Goal: Task Accomplishment & Management: Complete application form

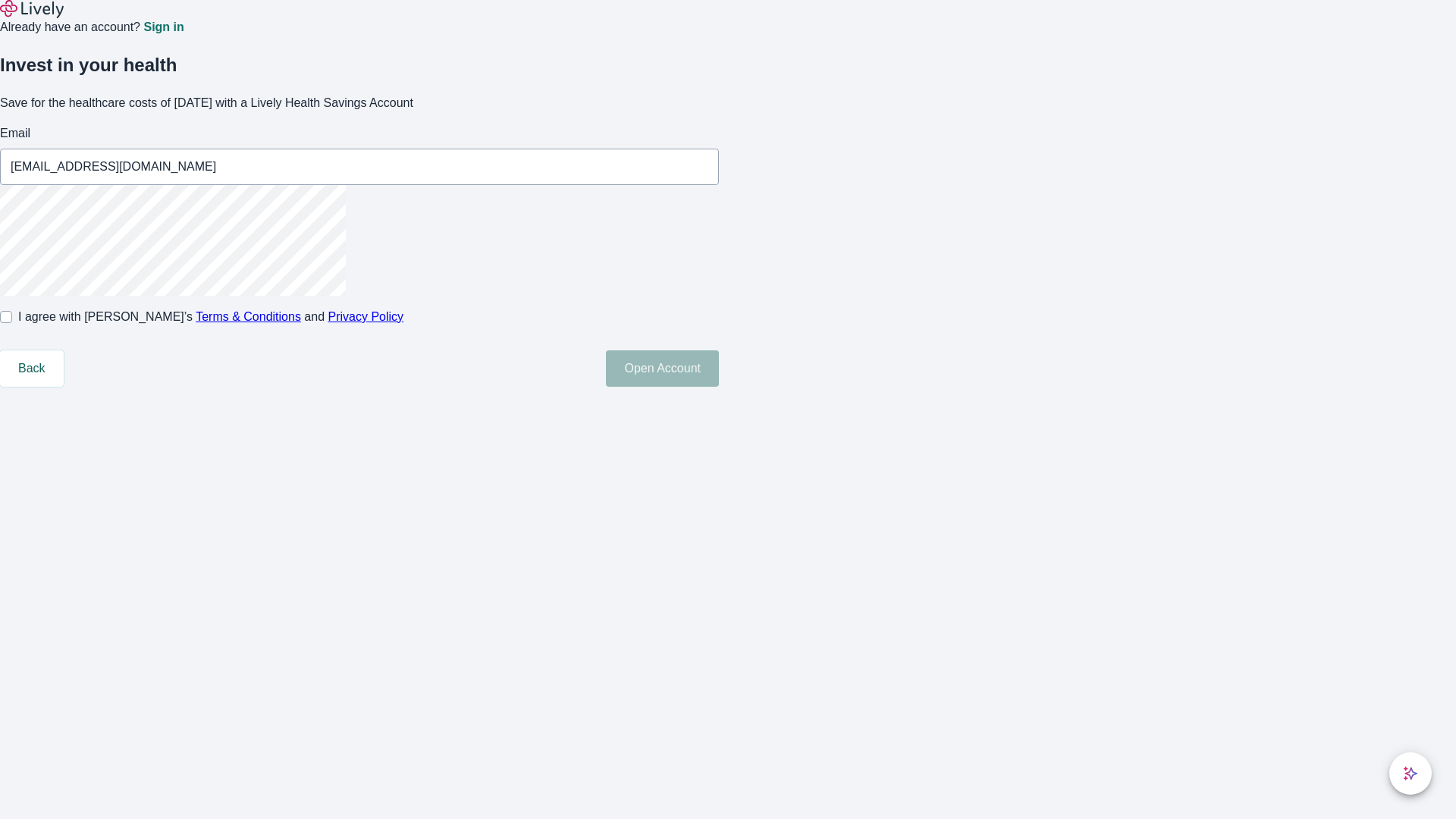
click at [12, 323] on input "I agree with Lively’s Terms & Conditions and Privacy Policy" at bounding box center [6, 317] width 12 height 12
checkbox input "true"
click at [719, 387] on button "Open Account" at bounding box center [663, 368] width 113 height 36
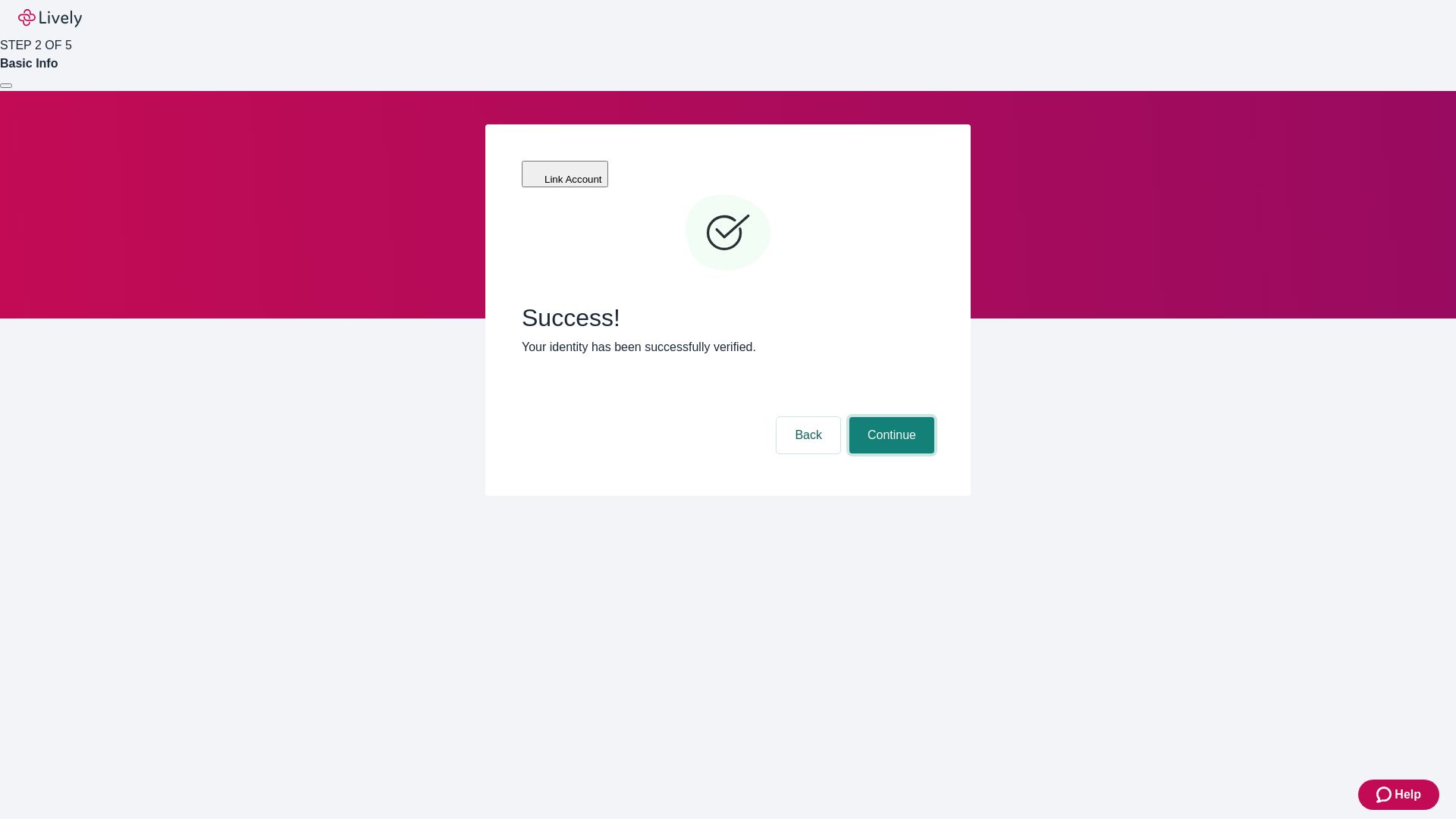
click at [889, 417] on button "Continue" at bounding box center [892, 434] width 85 height 36
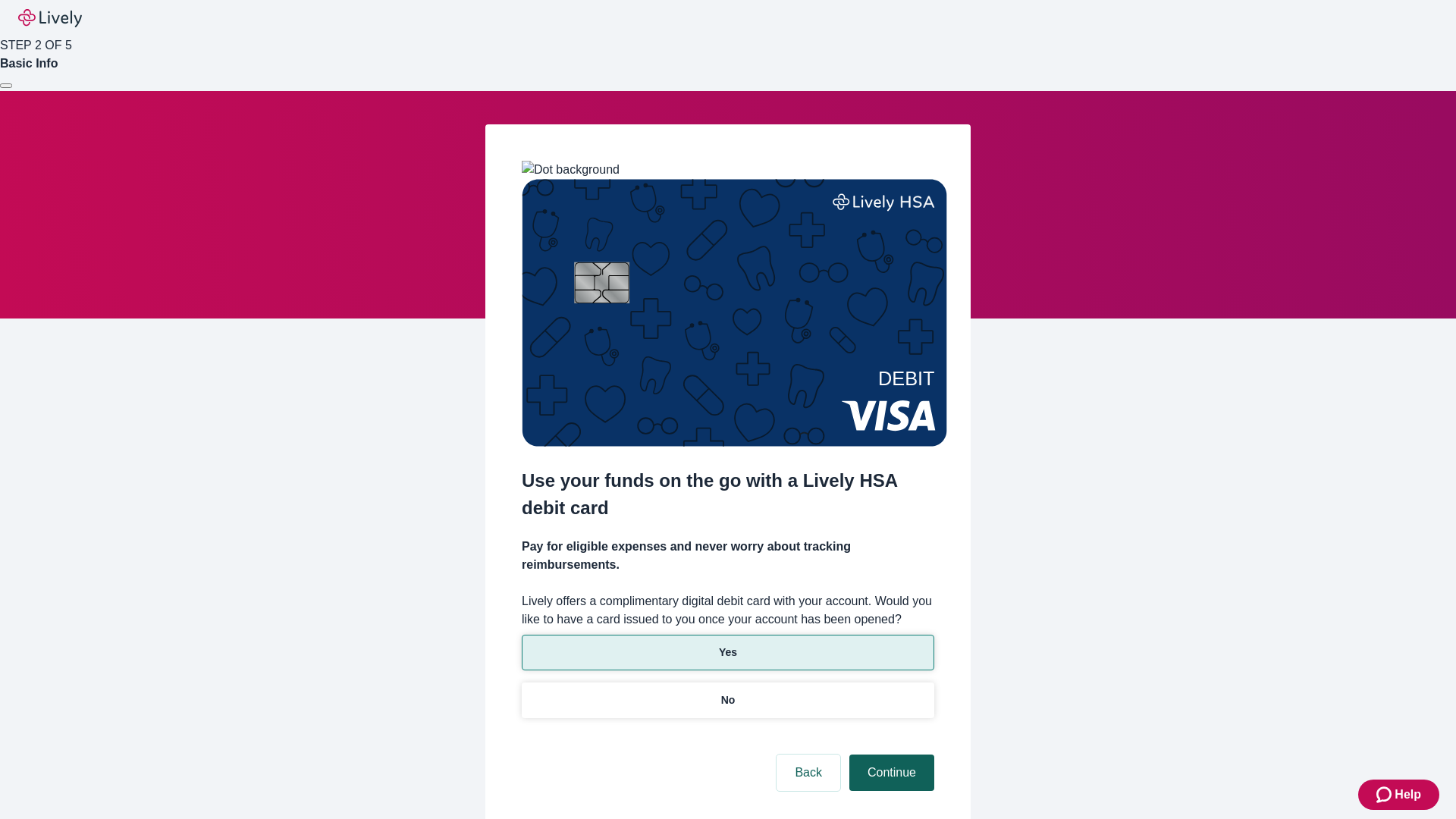
click at [727, 645] on p "Yes" at bounding box center [728, 652] width 19 height 16
click at [889, 755] on button "Continue" at bounding box center [892, 773] width 85 height 36
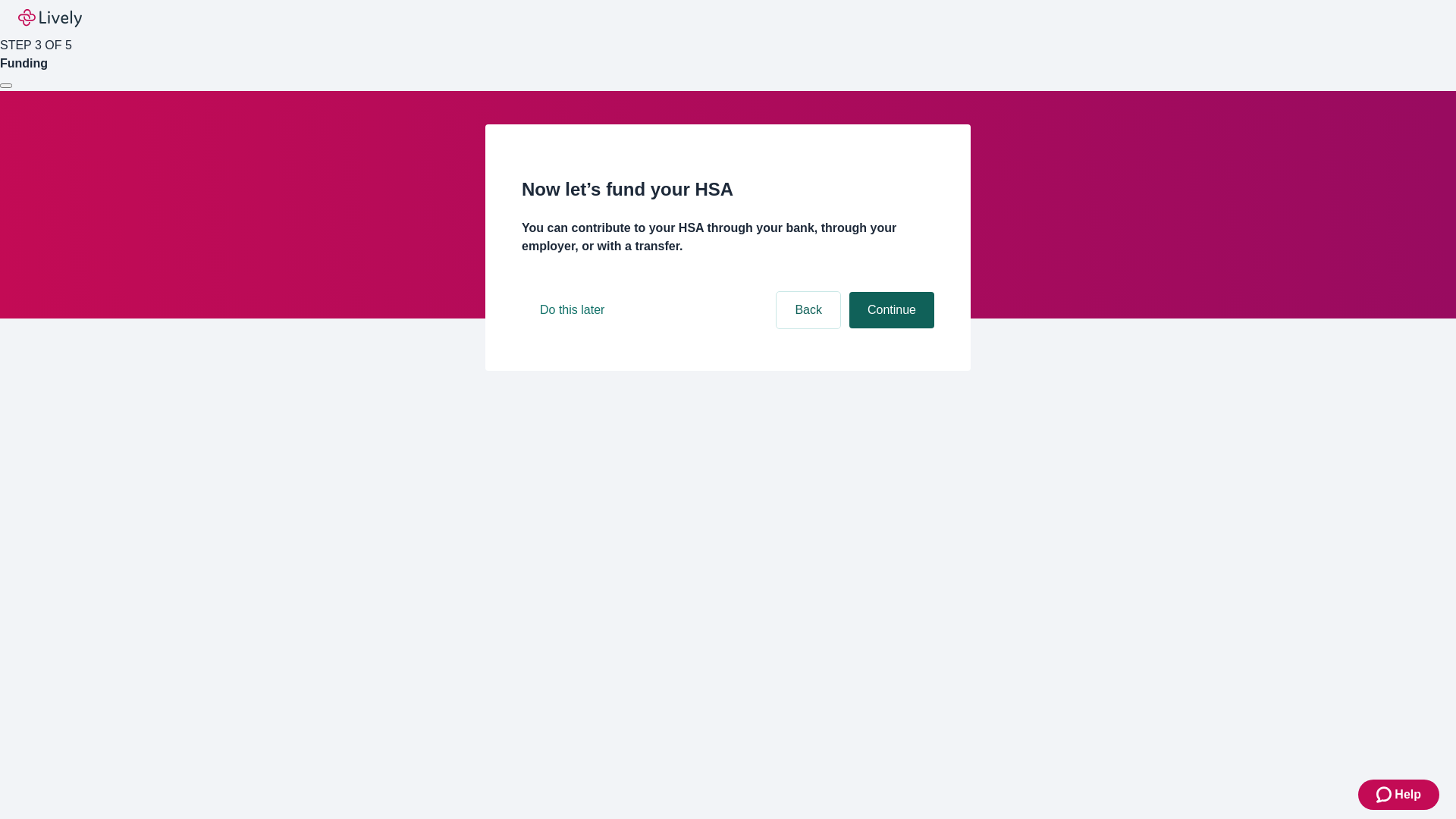
click at [889, 328] on button "Continue" at bounding box center [892, 309] width 85 height 36
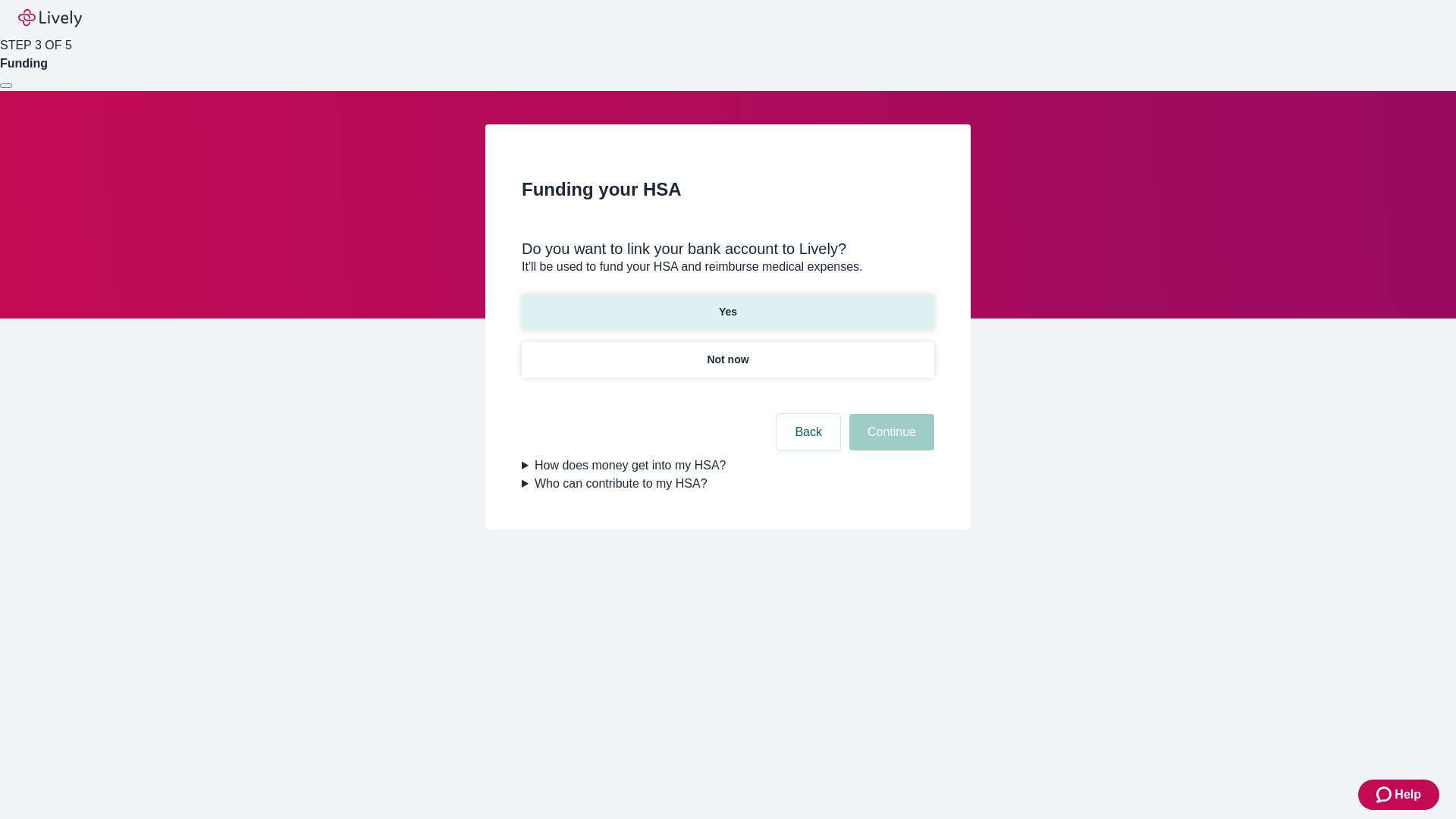
click at [727, 304] on p "Yes" at bounding box center [728, 312] width 19 height 16
click at [889, 414] on button "Continue" at bounding box center [892, 432] width 85 height 36
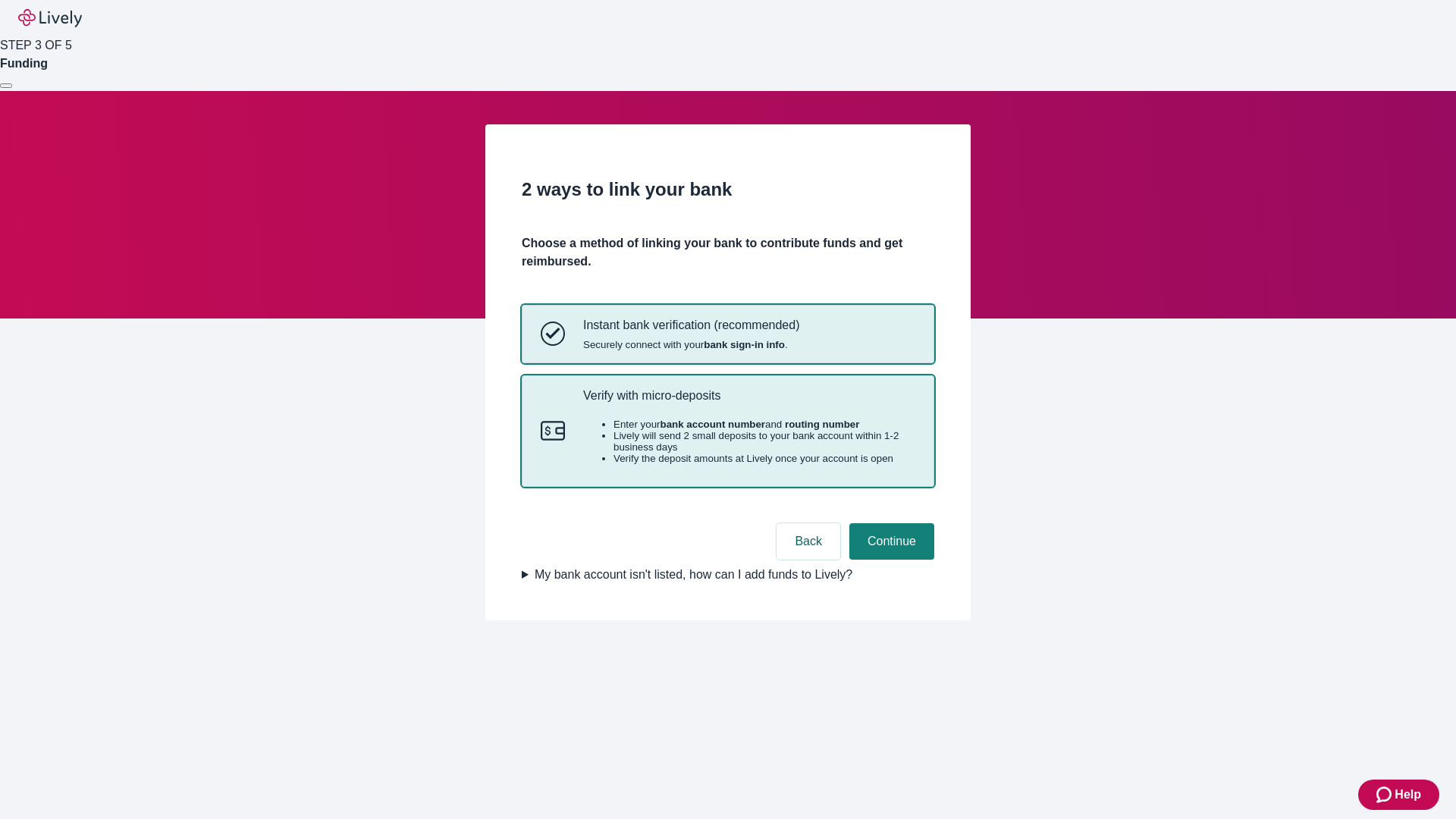
click at [748, 402] on p "Verify with micro-deposits" at bounding box center [749, 395] width 332 height 14
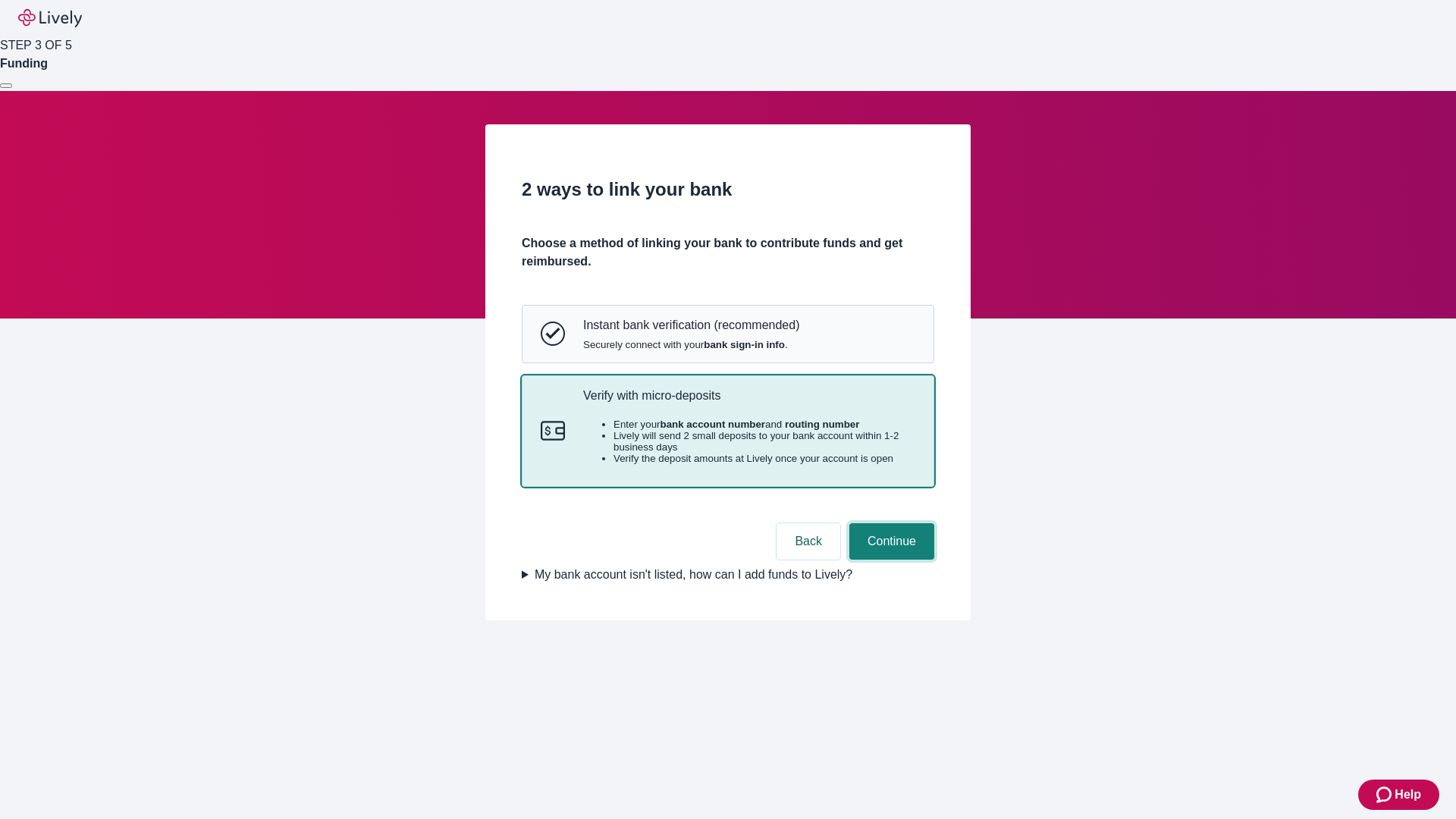
click at [889, 560] on button "Continue" at bounding box center [892, 541] width 85 height 36
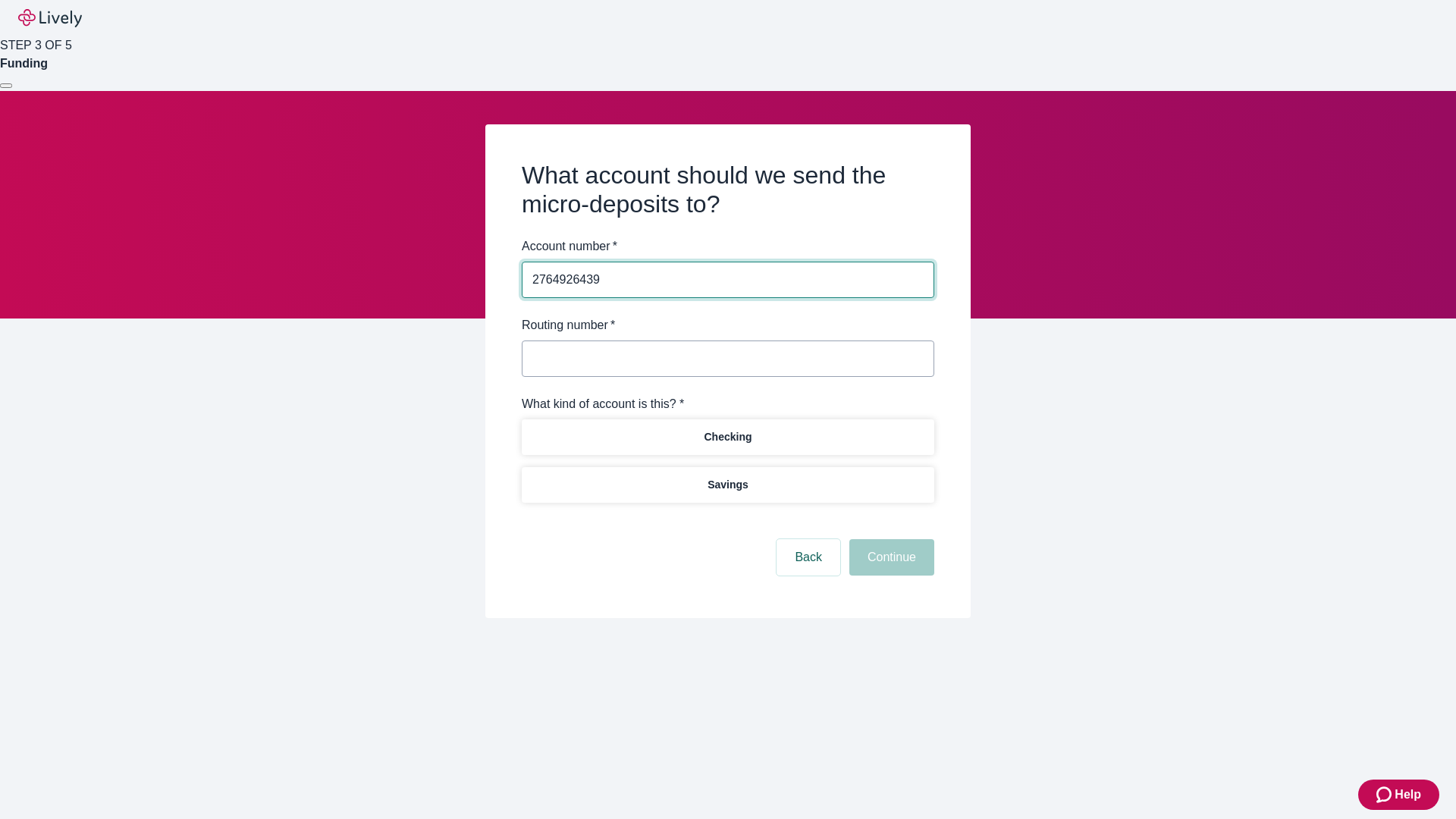
type input "2764926439"
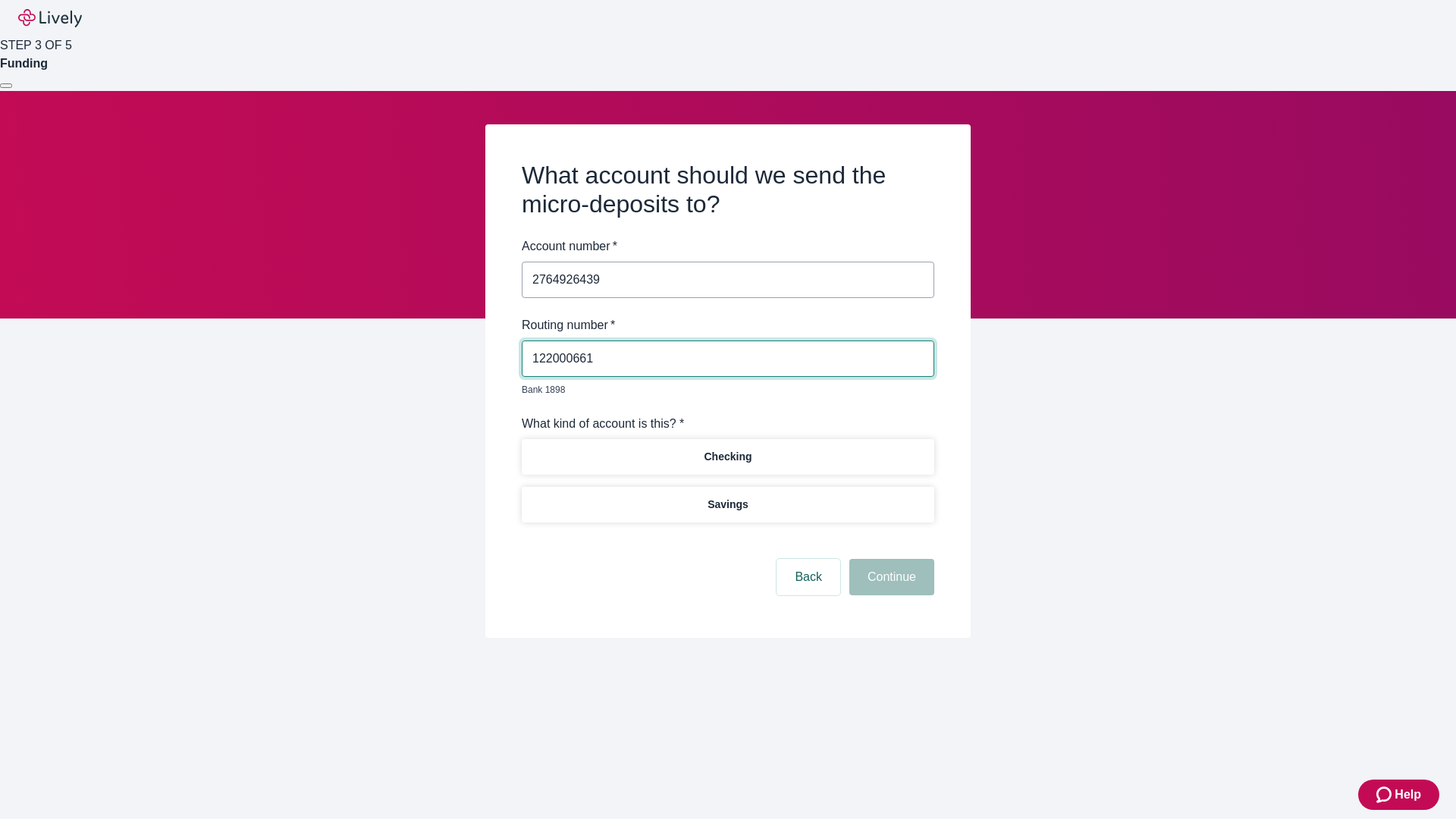
type input "122000661"
click at [727, 449] on p "Checking" at bounding box center [728, 456] width 48 height 16
click at [889, 560] on button "Continue" at bounding box center [892, 576] width 85 height 36
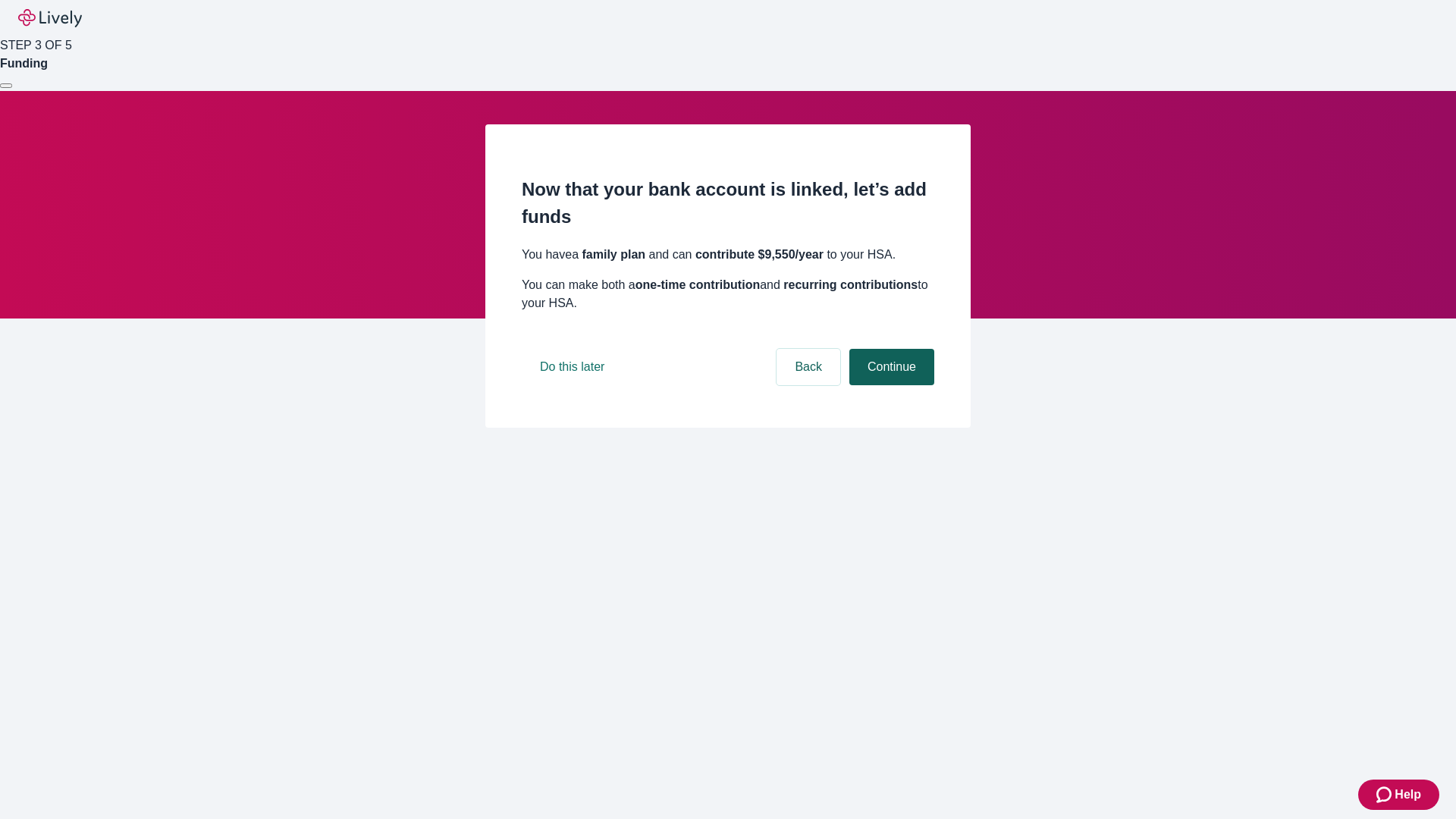
click at [889, 385] on button "Continue" at bounding box center [892, 367] width 85 height 36
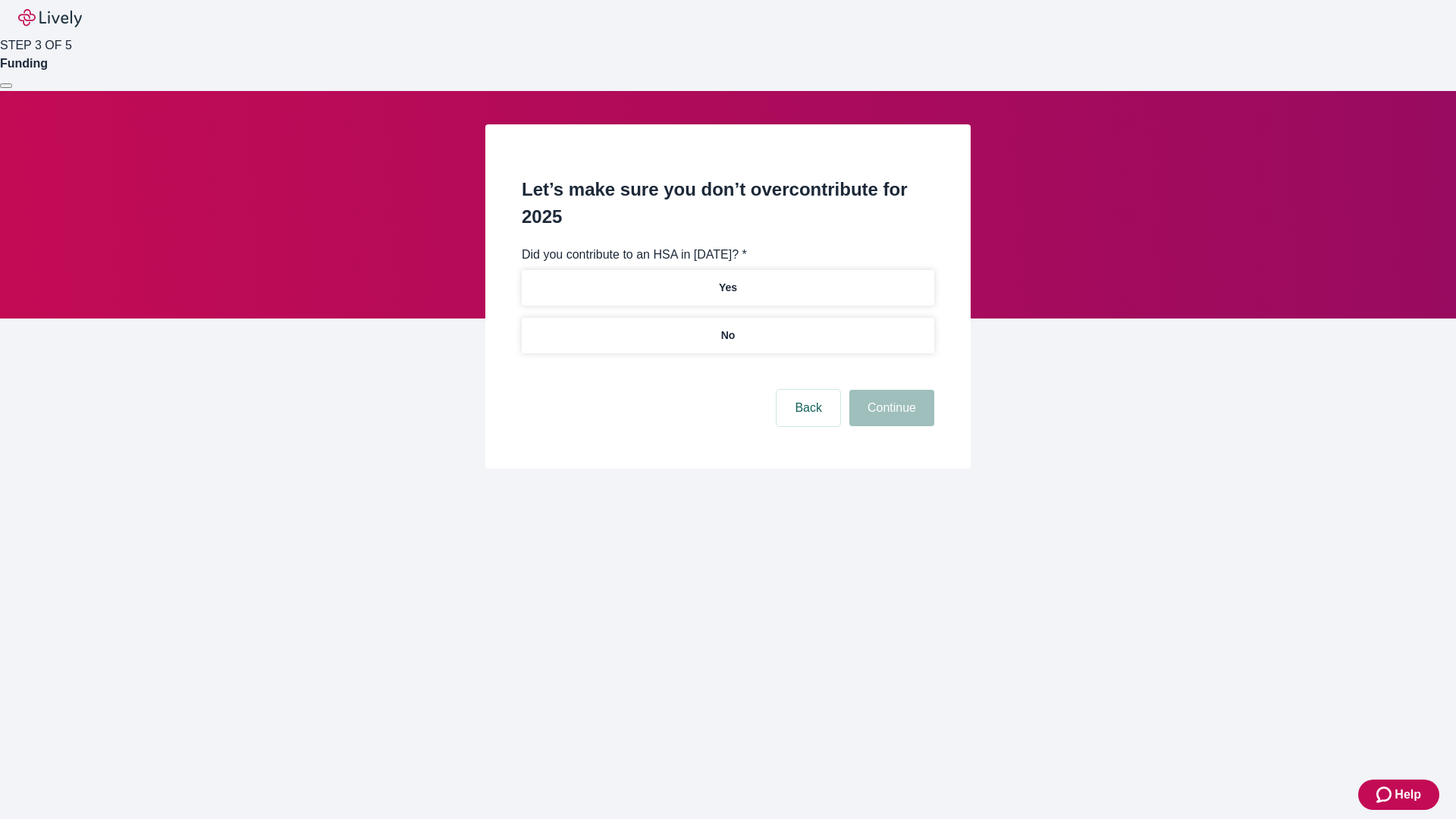
click at [727, 328] on p "No" at bounding box center [728, 336] width 14 height 16
click at [889, 390] on button "Continue" at bounding box center [892, 407] width 85 height 36
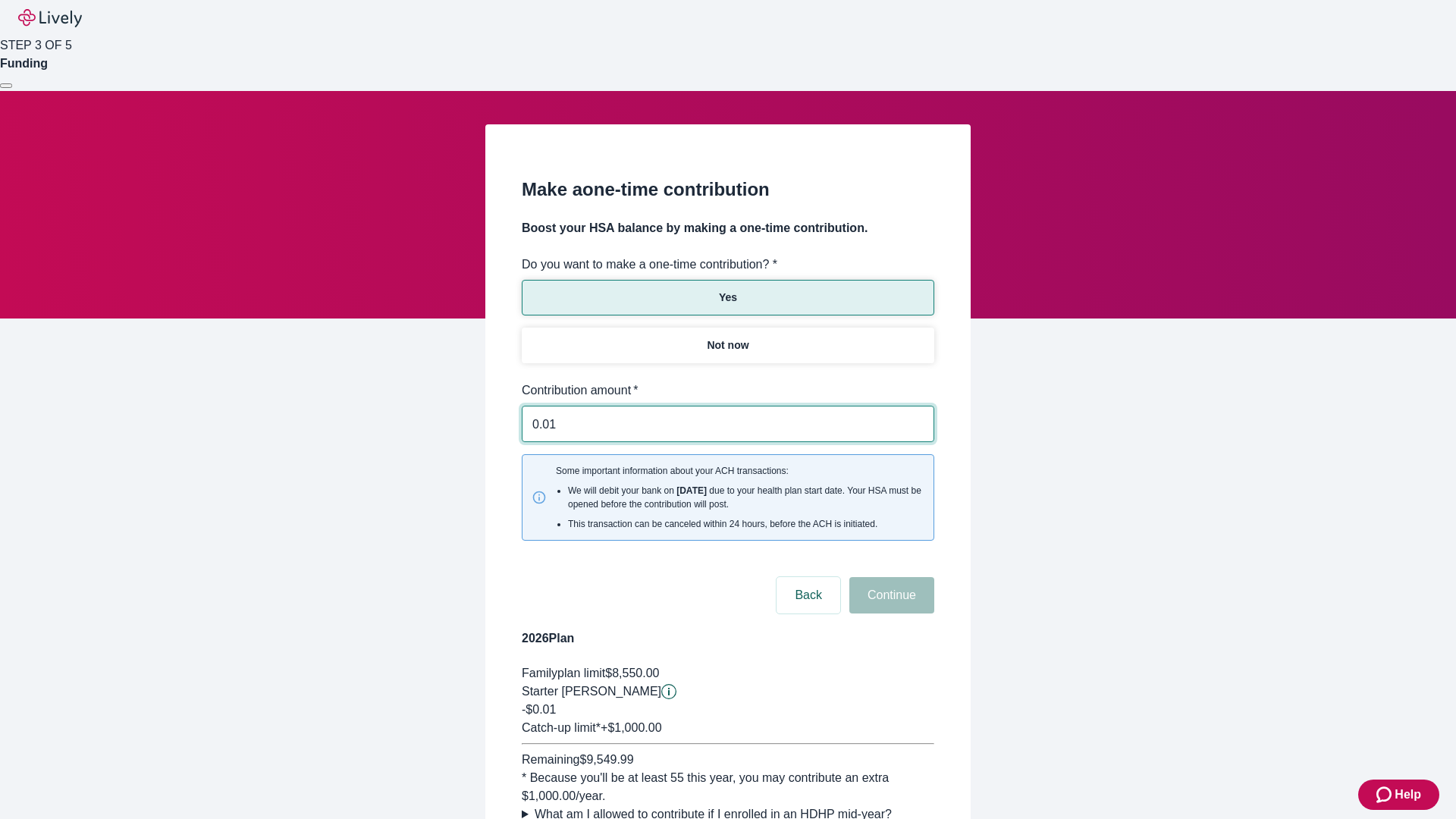
type input "0.01"
click at [889, 577] on button "Continue" at bounding box center [892, 595] width 85 height 36
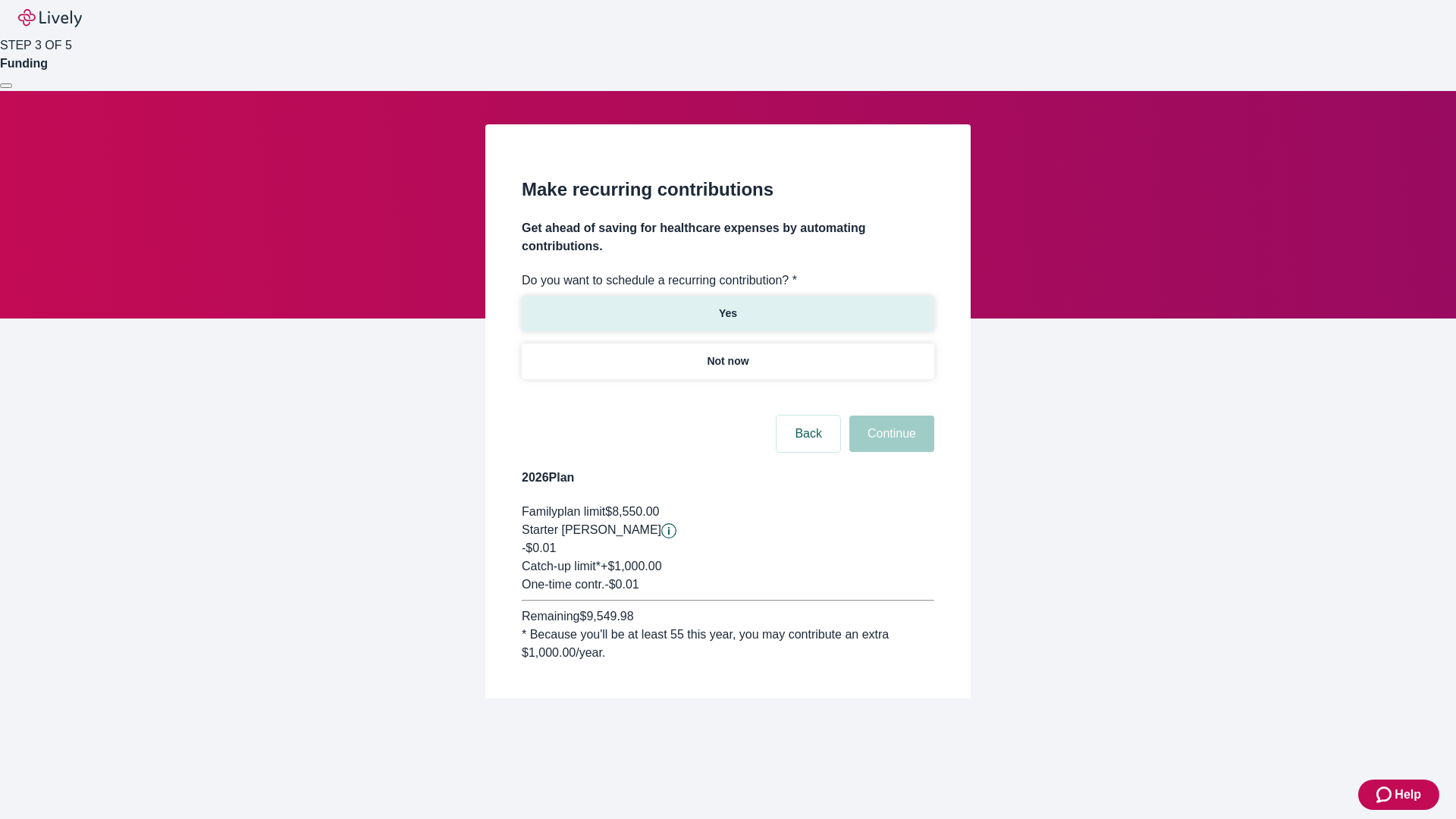
click at [727, 306] on p "Yes" at bounding box center [728, 314] width 19 height 16
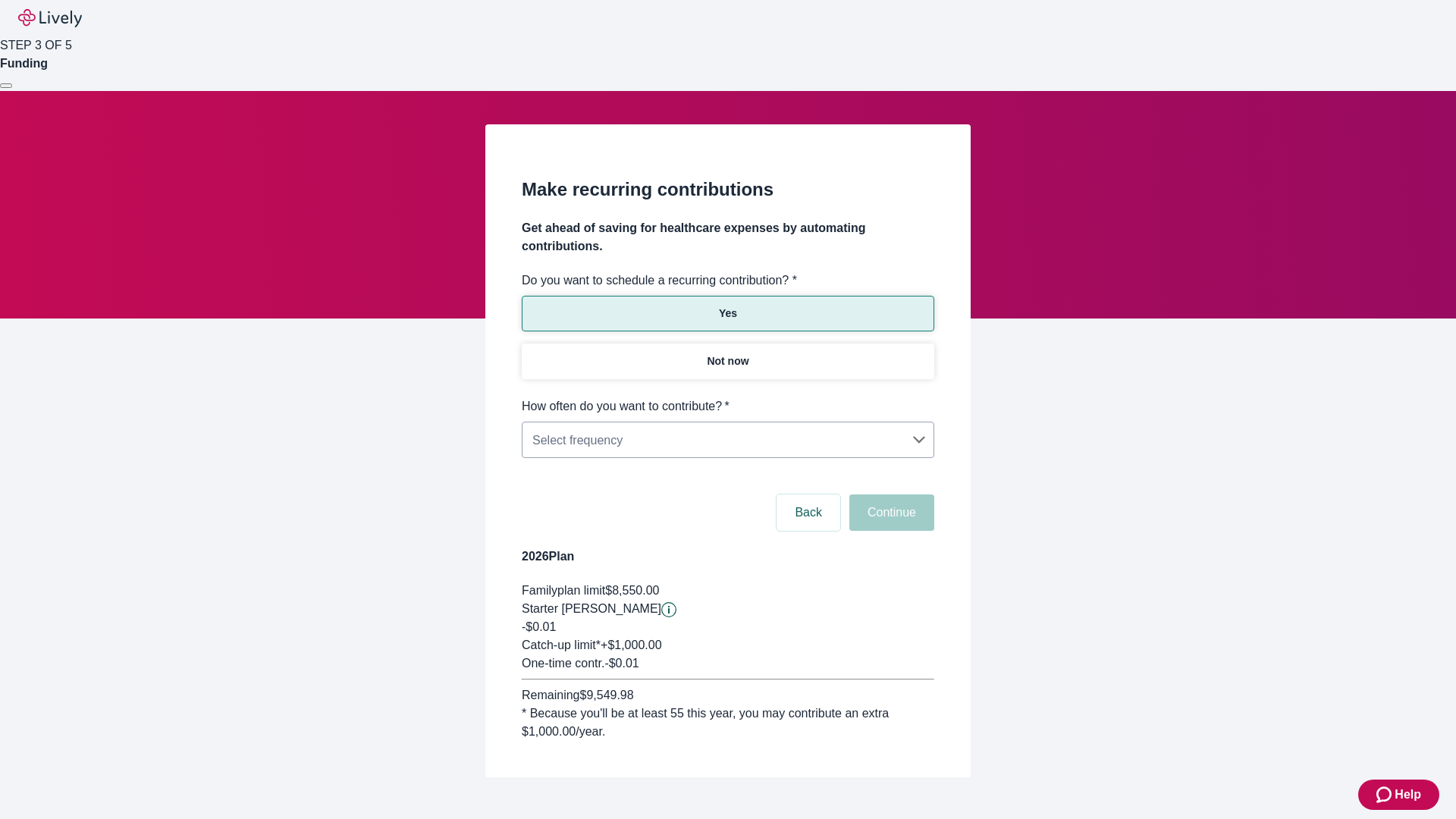
click at [727, 397] on body "Help STEP 3 OF 5 Funding Make recurring contributions Get ahead of saving for h…" at bounding box center [728, 425] width 1456 height 850
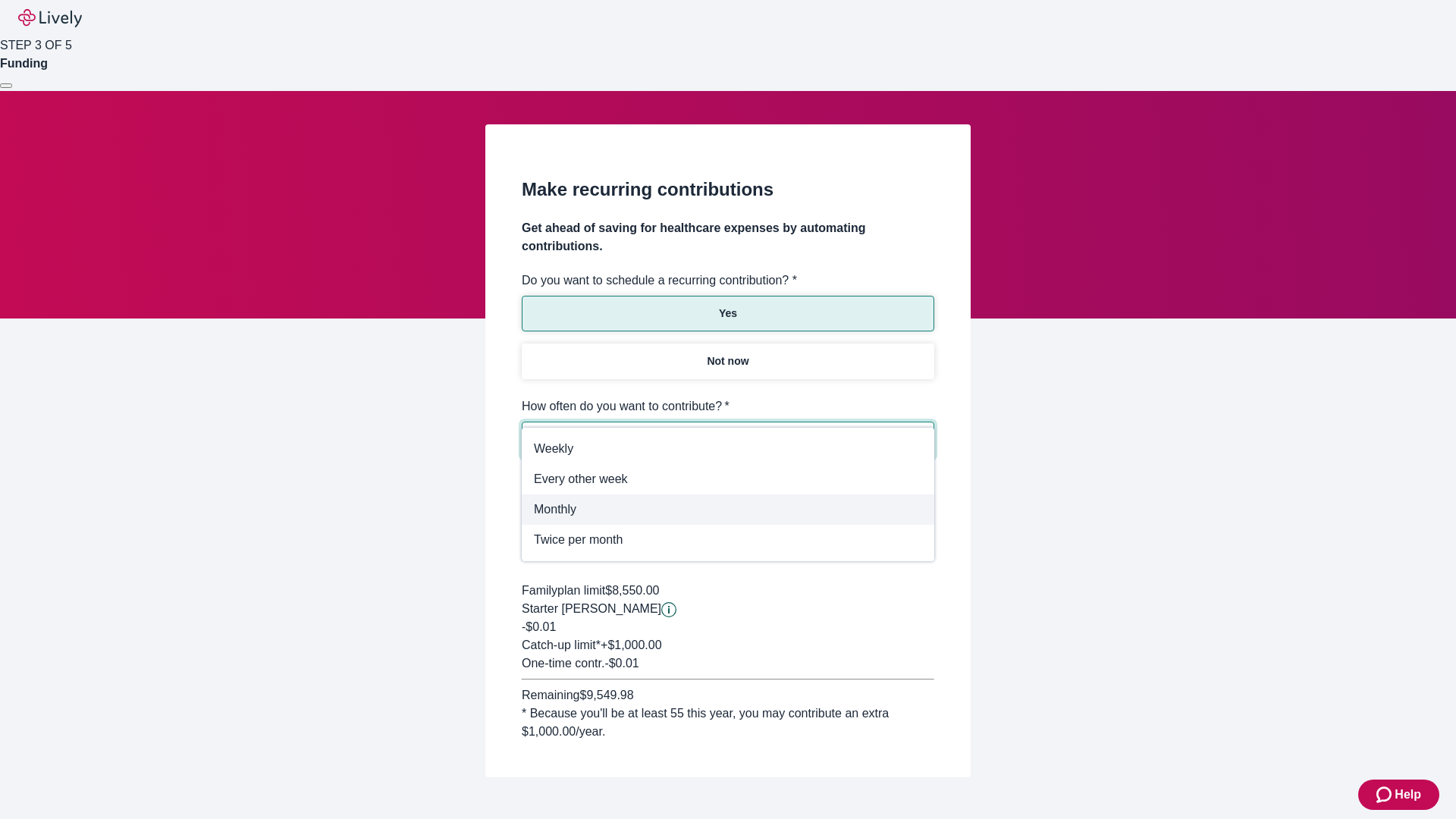
click at [728, 510] on span "Monthly" at bounding box center [728, 510] width 388 height 19
type input "Monthly"
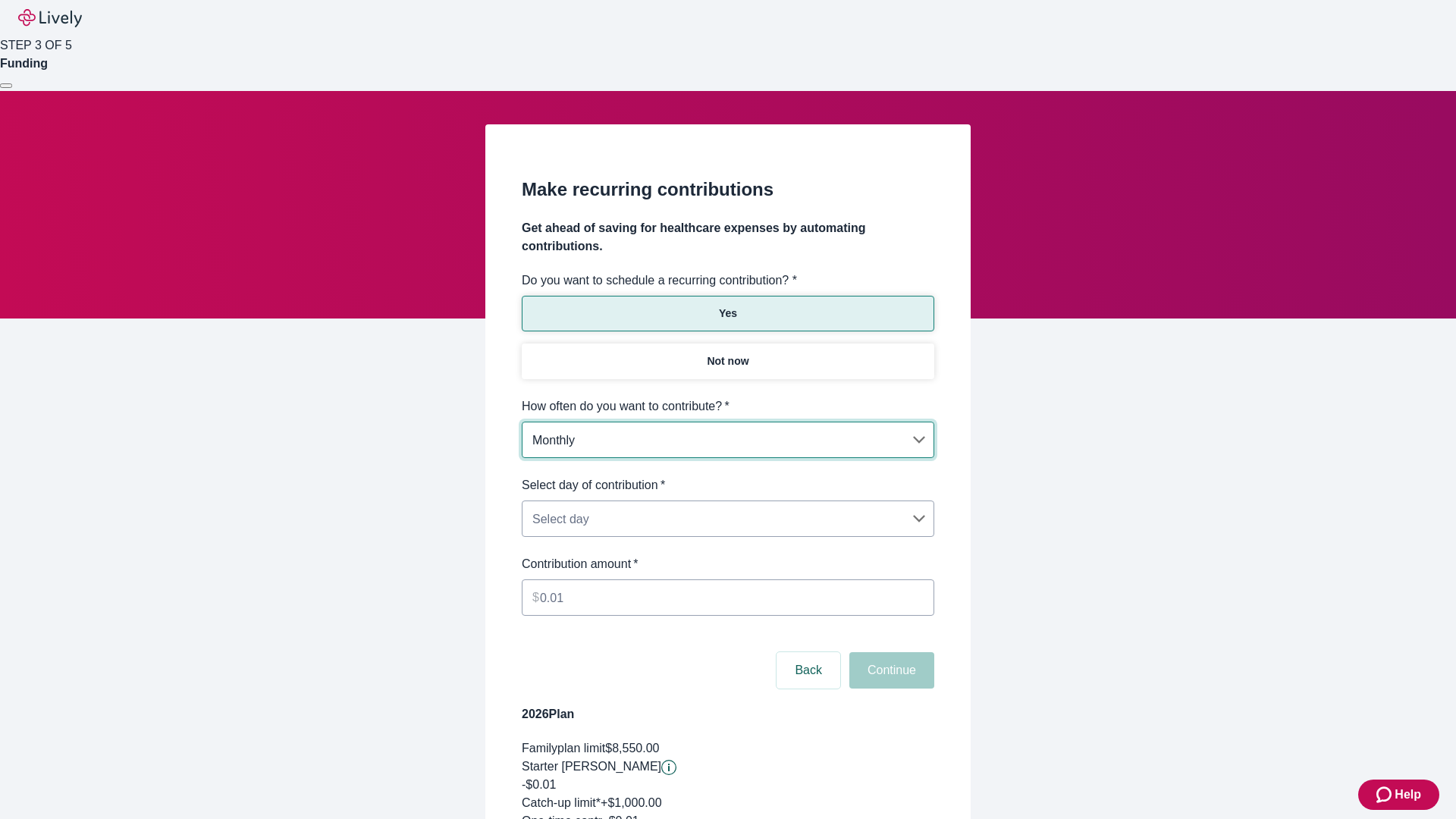
click at [727, 476] on body "Help STEP 3 OF 5 Funding Make recurring contributions Get ahead of saving for h…" at bounding box center [728, 504] width 1456 height 1007
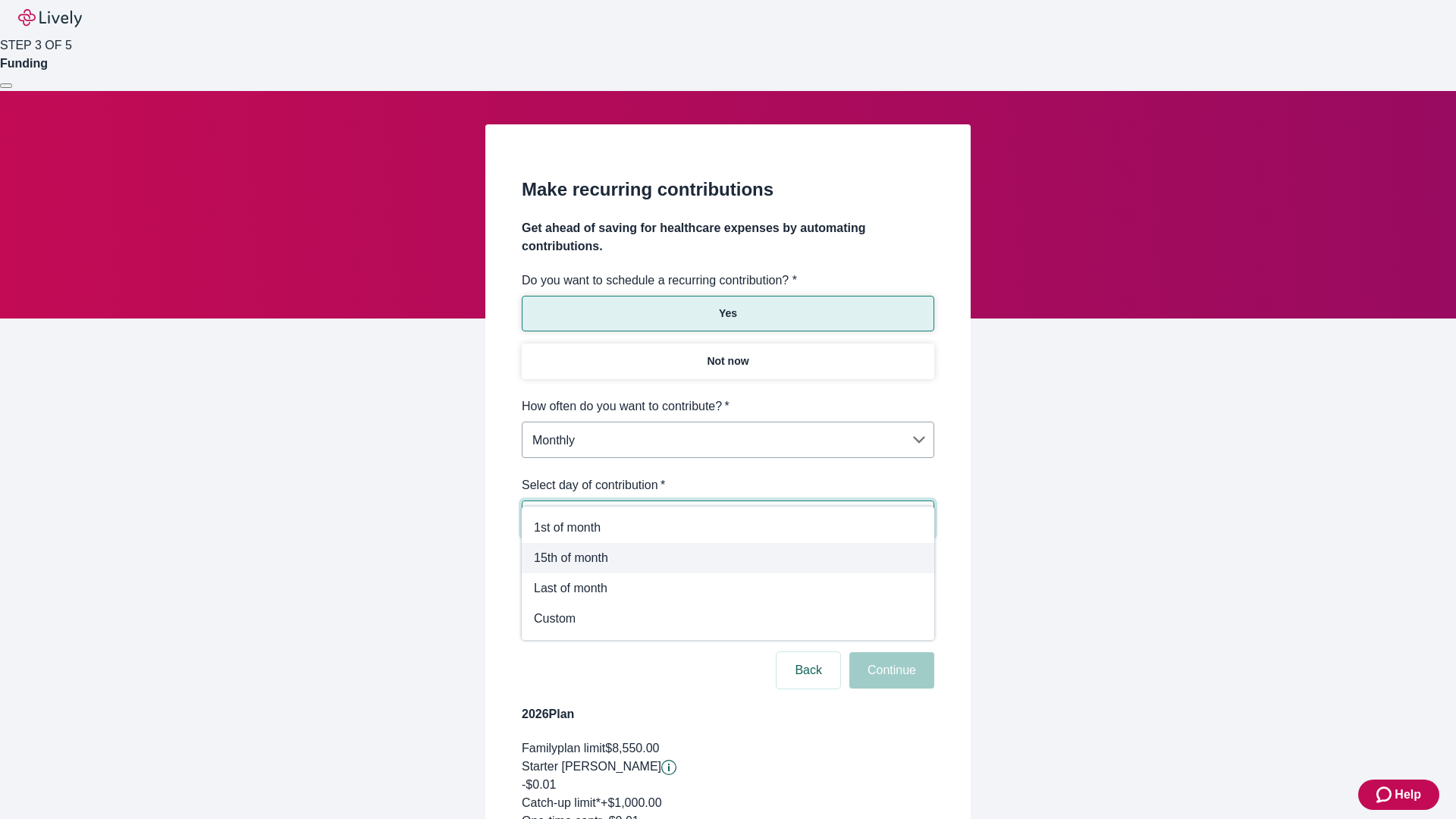
click at [728, 558] on span "15th of month" at bounding box center [728, 559] width 388 height 19
type input "Monthly15th"
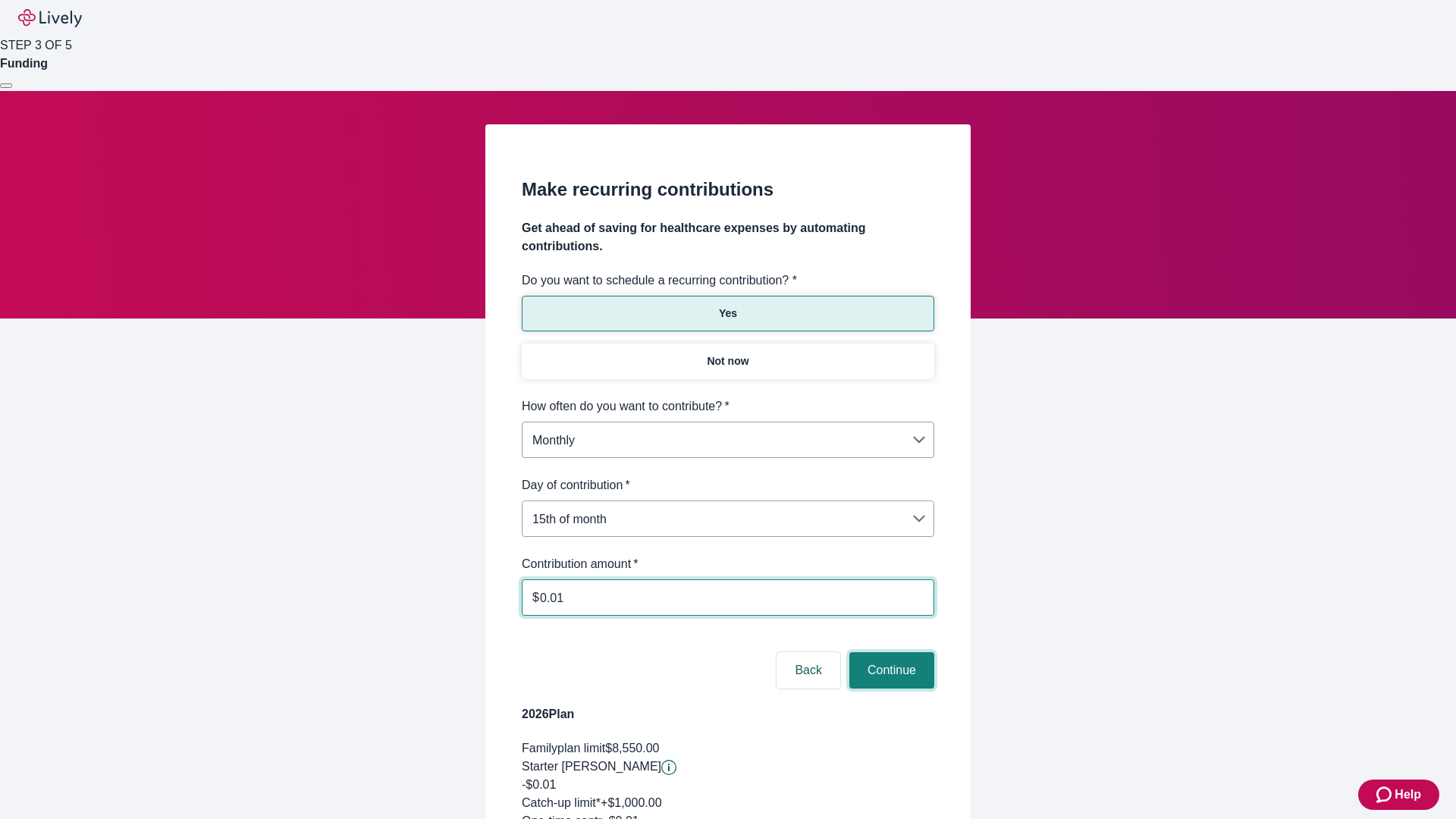
click at [889, 652] on button "Continue" at bounding box center [892, 670] width 85 height 36
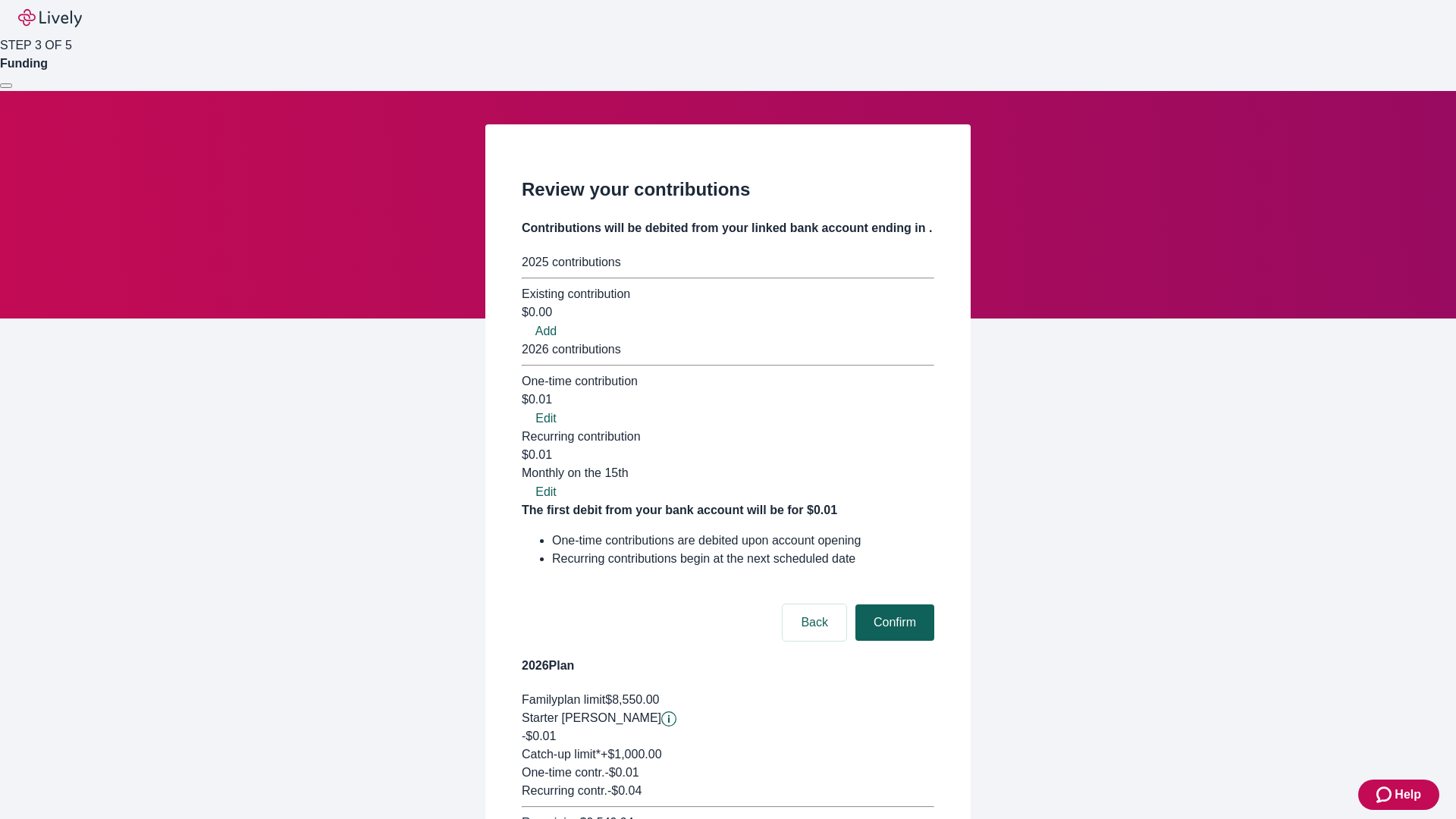
click at [892, 604] on button "Confirm" at bounding box center [894, 622] width 79 height 36
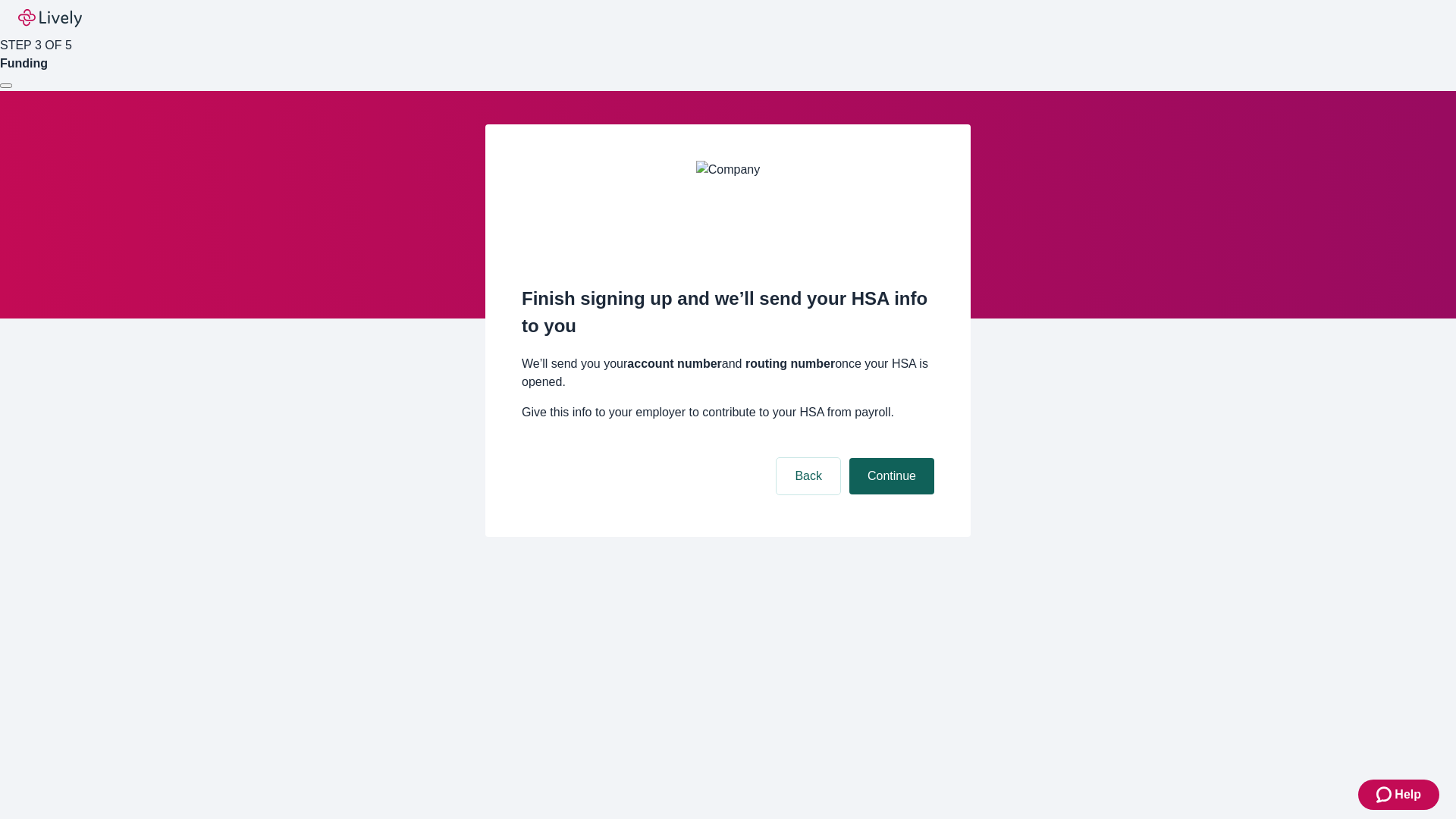
click at [889, 458] on button "Continue" at bounding box center [892, 476] width 85 height 36
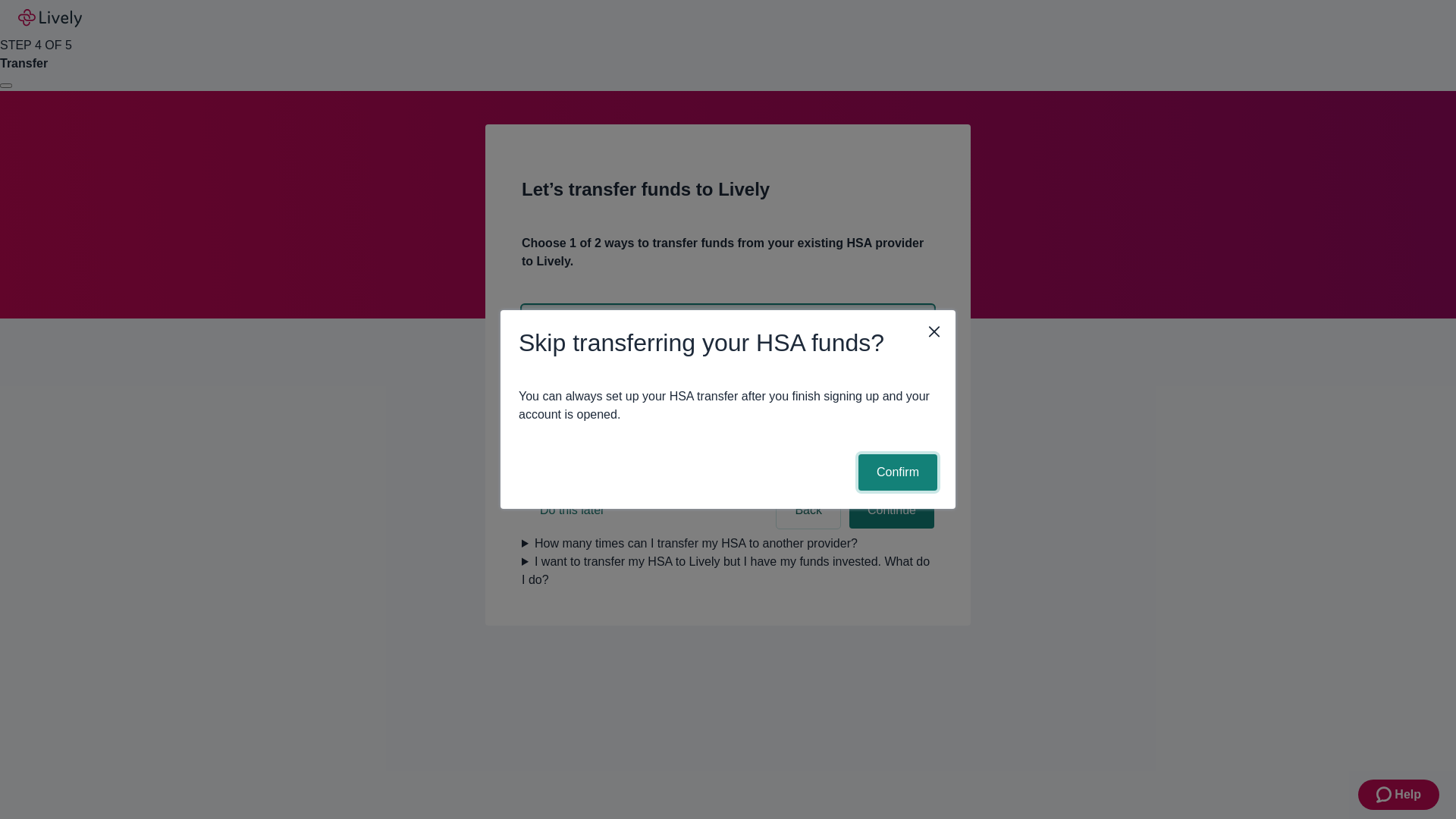
click at [896, 472] on button "Confirm" at bounding box center [897, 472] width 79 height 36
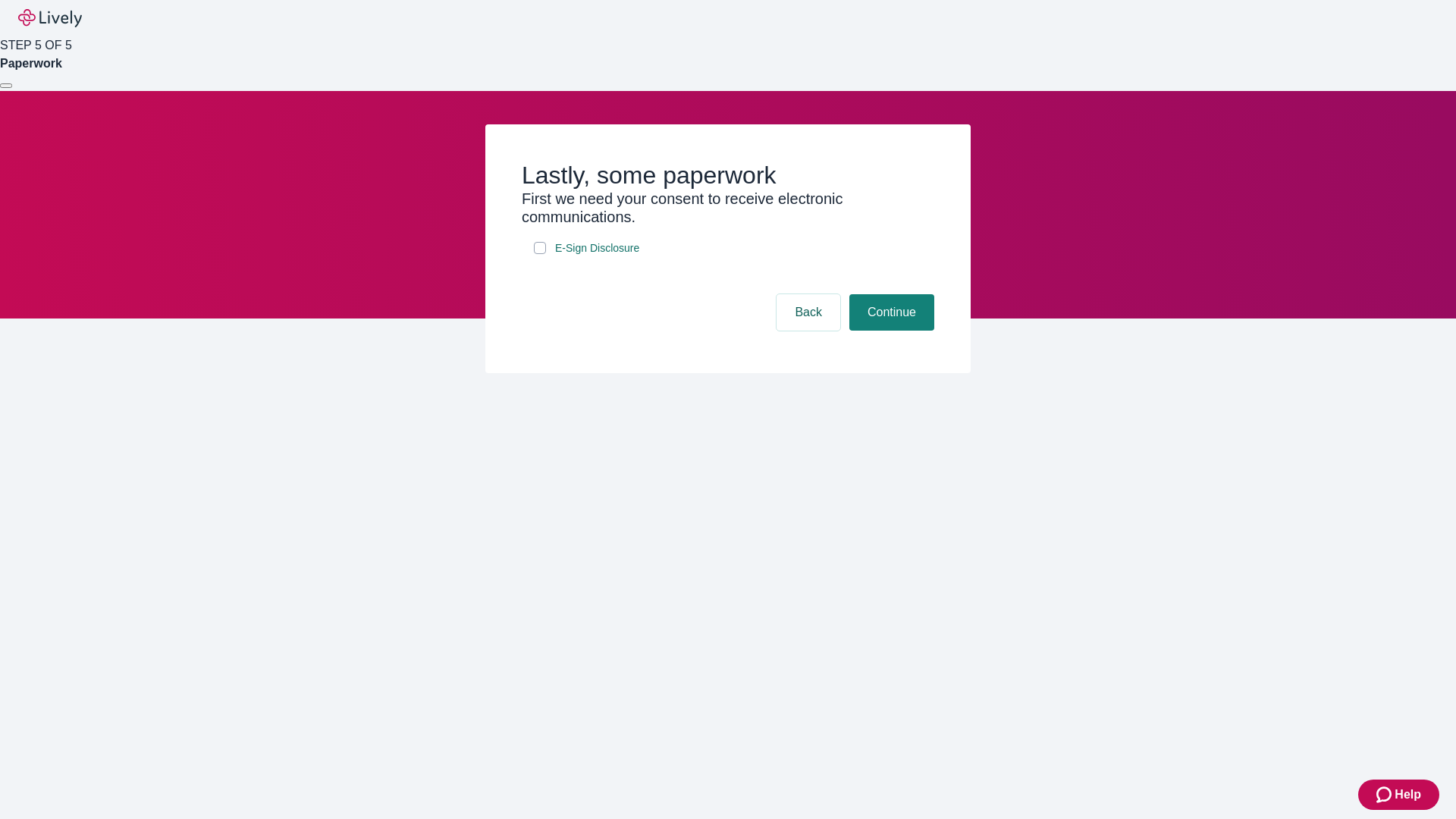
click at [540, 254] on input "E-Sign Disclosure" at bounding box center [540, 248] width 12 height 12
checkbox input "true"
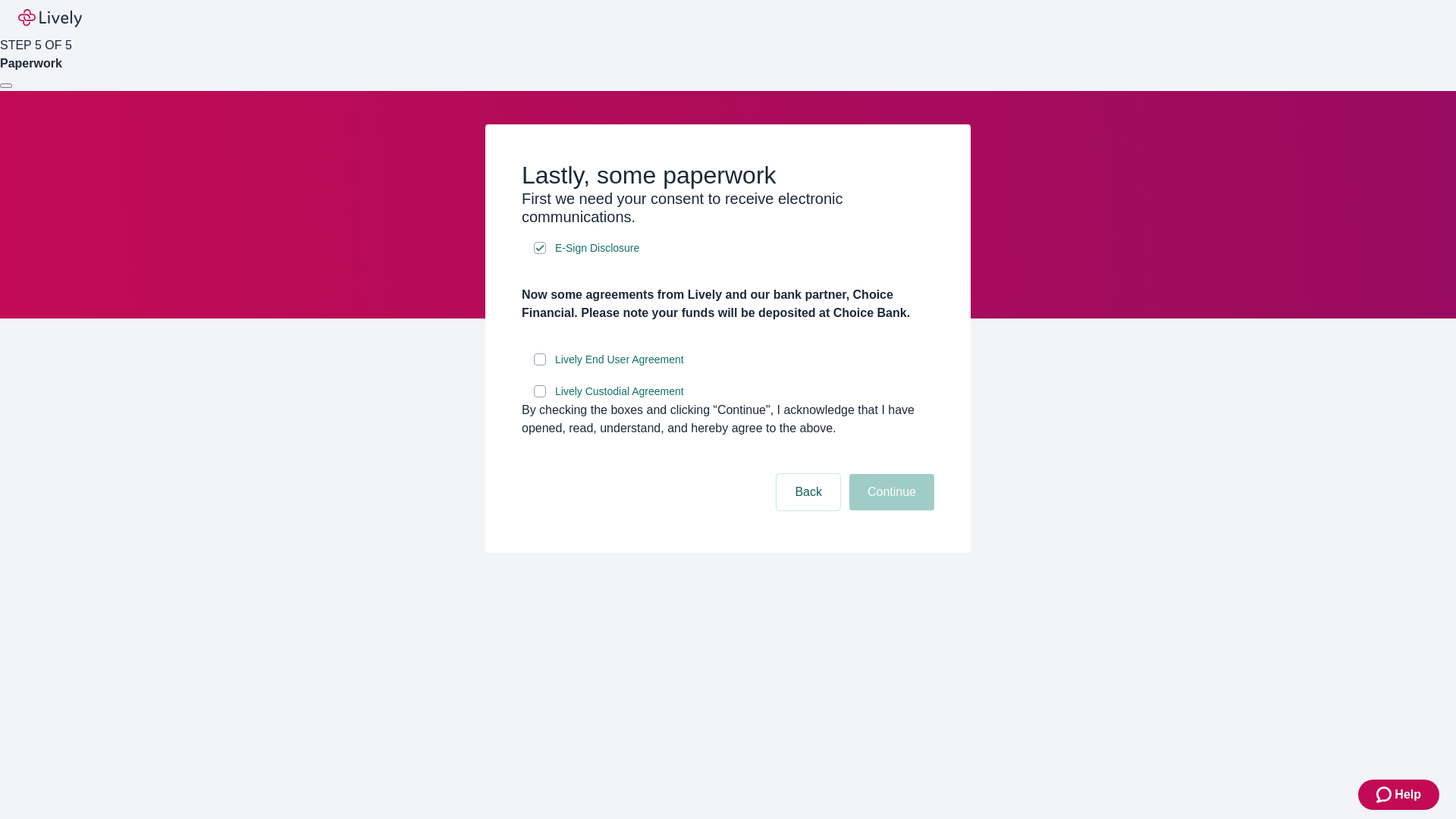
click at [540, 365] on input "Lively End User Agreement" at bounding box center [540, 359] width 12 height 12
checkbox input "true"
click at [540, 397] on input "Lively Custodial Agreement" at bounding box center [540, 391] width 12 height 12
checkbox input "true"
click at [889, 511] on button "Continue" at bounding box center [892, 492] width 85 height 36
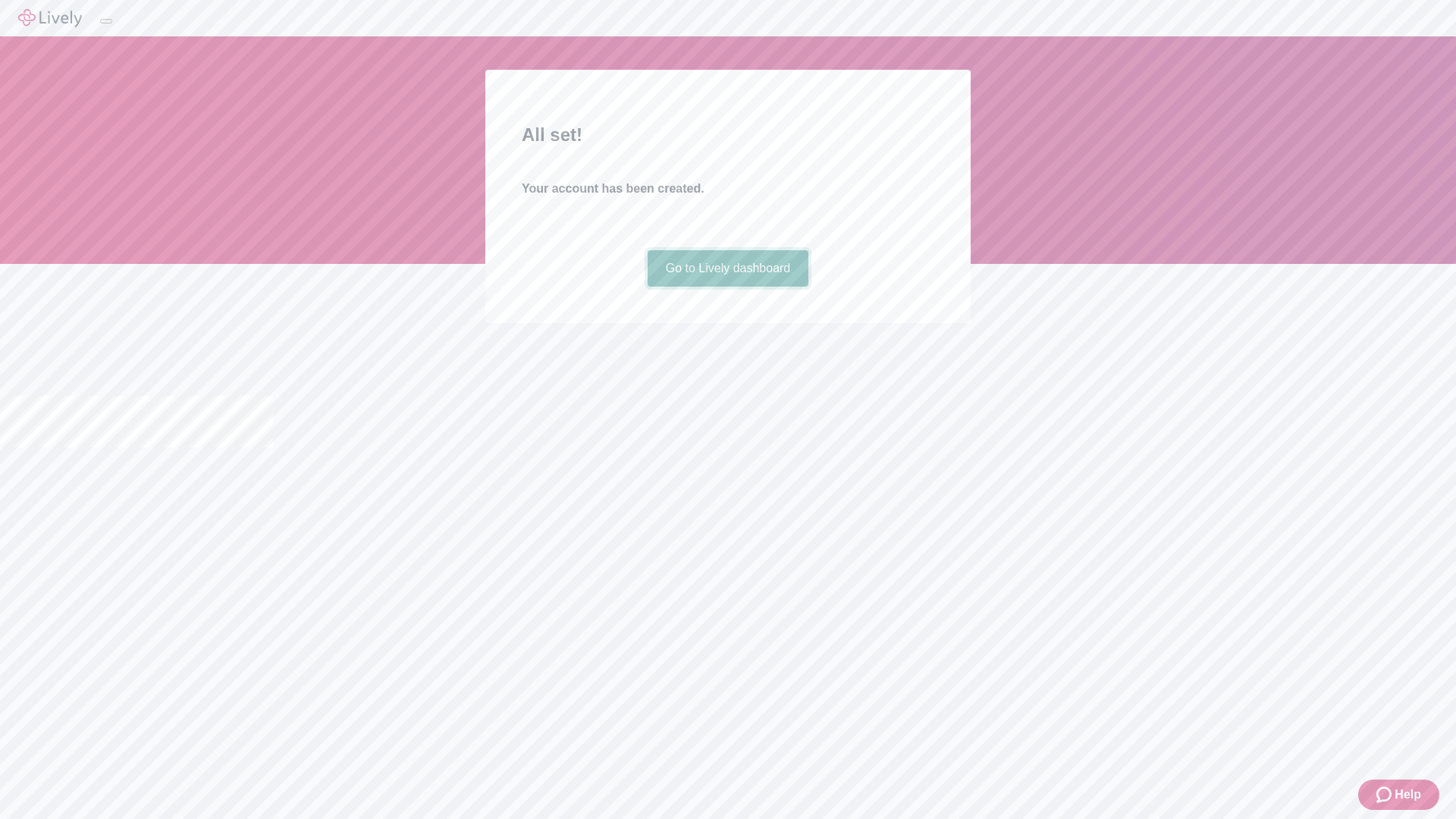
click at [727, 287] on link "Go to Lively dashboard" at bounding box center [728, 268] width 161 height 36
